Goal: Navigation & Orientation: Find specific page/section

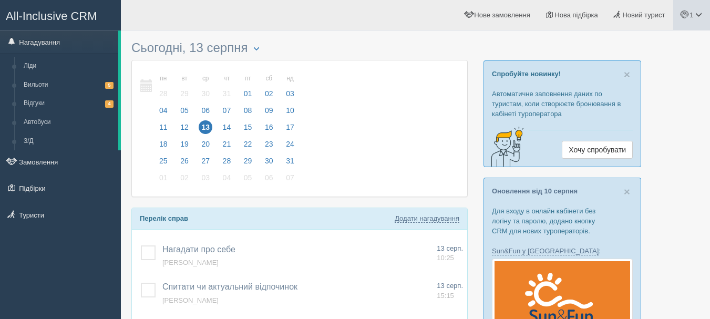
click at [693, 15] on span "1" at bounding box center [691, 15] width 4 height 8
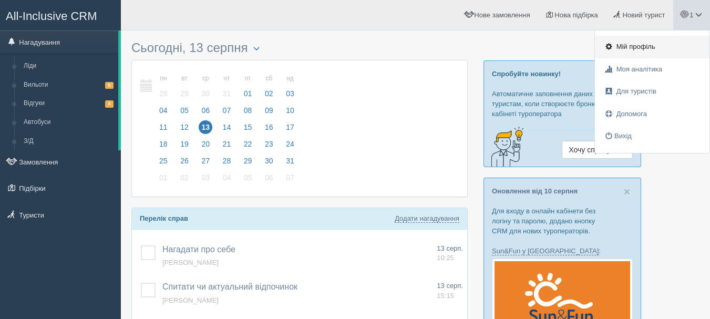
click at [651, 47] on span "Мій профіль" at bounding box center [635, 47] width 39 height 8
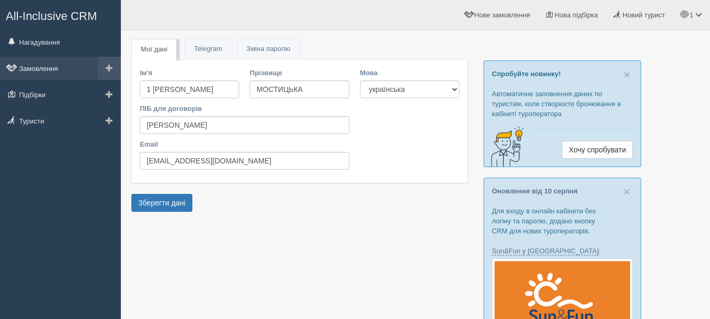
click at [49, 70] on link "Замовлення" at bounding box center [60, 68] width 121 height 23
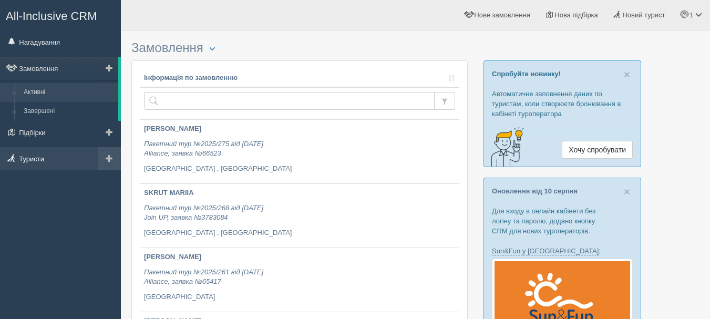
click at [46, 161] on link "Туристи" at bounding box center [60, 158] width 121 height 23
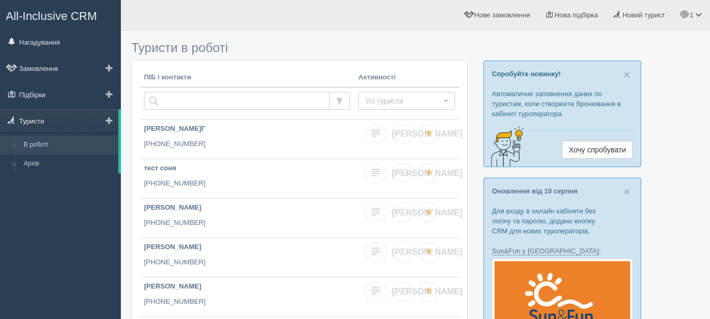
click at [41, 131] on link "Туристи" at bounding box center [59, 120] width 118 height 23
